Goal: Information Seeking & Learning: Learn about a topic

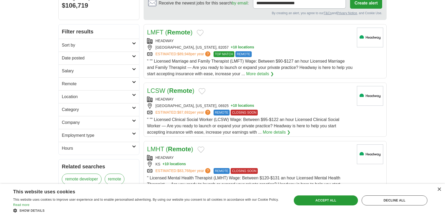
scroll to position [56, 0]
click at [136, 110] on link "Category" at bounding box center [99, 109] width 81 height 13
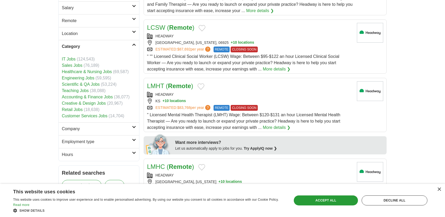
scroll to position [120, 0]
click at [77, 69] on link "Healthcare & Nursing Jobs" at bounding box center [87, 71] width 50 height 4
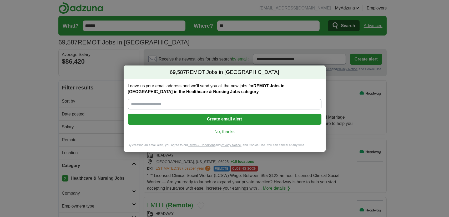
click at [230, 129] on link "No, thanks" at bounding box center [224, 132] width 185 height 6
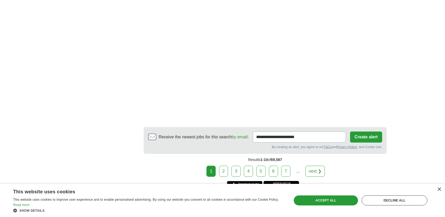
scroll to position [843, 0]
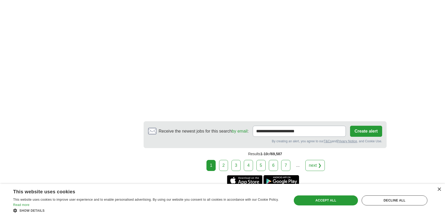
click at [315, 166] on link "next ❯" at bounding box center [315, 165] width 19 height 11
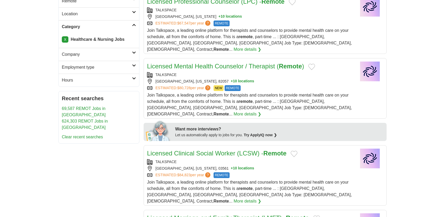
scroll to position [140, 0]
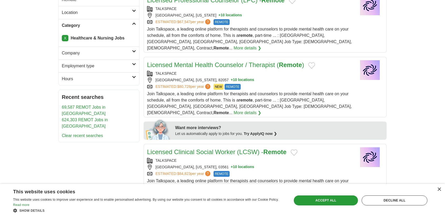
drag, startPoint x: 145, startPoint y: 57, endPoint x: 245, endPoint y: 57, distance: 100.3
click at [245, 57] on article "Licensed Mental Health Counselor / Therapist ( Remote ) TALKSPACE LARAMIE, WYOM…" at bounding box center [265, 87] width 243 height 61
